Goal: Information Seeking & Learning: Learn about a topic

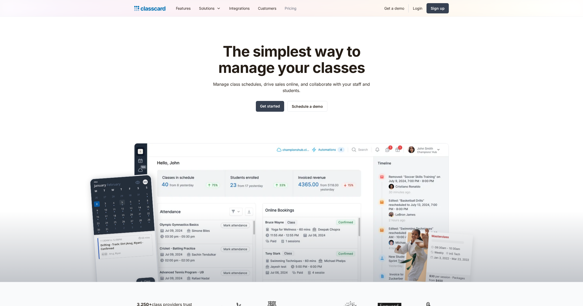
click at [296, 8] on link "Pricing" at bounding box center [291, 8] width 20 height 12
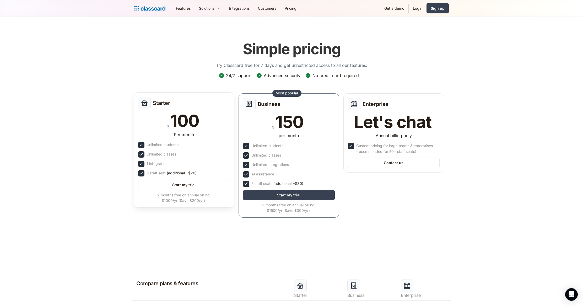
click at [196, 121] on div "100" at bounding box center [184, 121] width 29 height 17
click at [200, 126] on div "$ 100" at bounding box center [184, 121] width 92 height 17
click at [195, 124] on div "100" at bounding box center [184, 121] width 29 height 17
click at [220, 74] on img at bounding box center [221, 75] width 4 height 4
drag, startPoint x: 226, startPoint y: 76, endPoint x: 254, endPoint y: 76, distance: 28.1
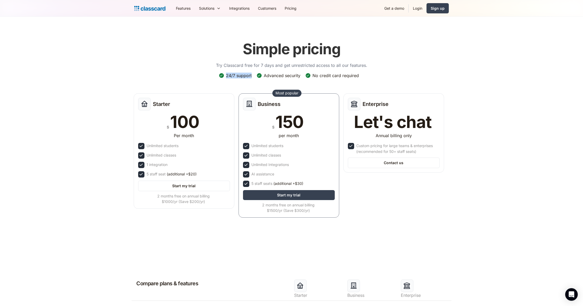
click at [254, 76] on div "24/7 support Advanced security No credit card required" at bounding box center [291, 78] width 145 height 10
drag, startPoint x: 213, startPoint y: 66, endPoint x: 371, endPoint y: 66, distance: 158.2
click at [371, 66] on div "Simple pricing Try Classcard free for 7 days and get unrestricted access to all…" at bounding box center [291, 129] width 315 height 188
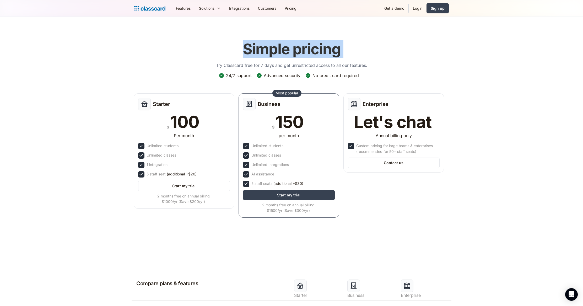
drag, startPoint x: 243, startPoint y: 48, endPoint x: 358, endPoint y: 48, distance: 115.2
click at [358, 48] on div "Simple pricing Try Classcard free for 7 days and get unrestricted access to all…" at bounding box center [291, 54] width 151 height 38
